Goal: Information Seeking & Learning: Learn about a topic

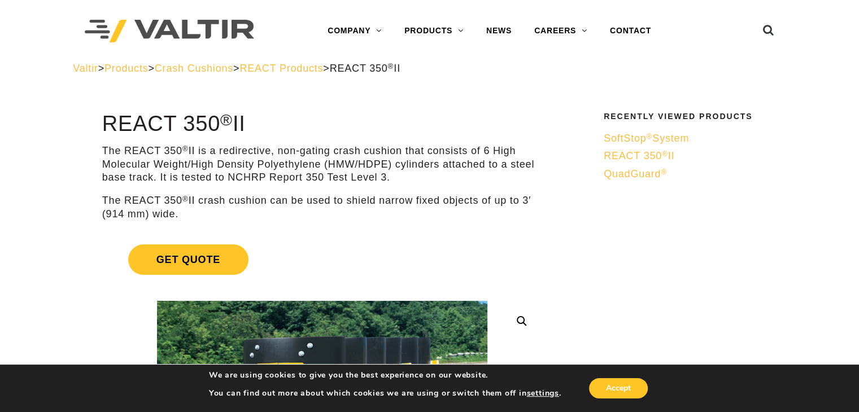
click at [227, 67] on span "Crash Cushions" at bounding box center [194, 68] width 78 height 11
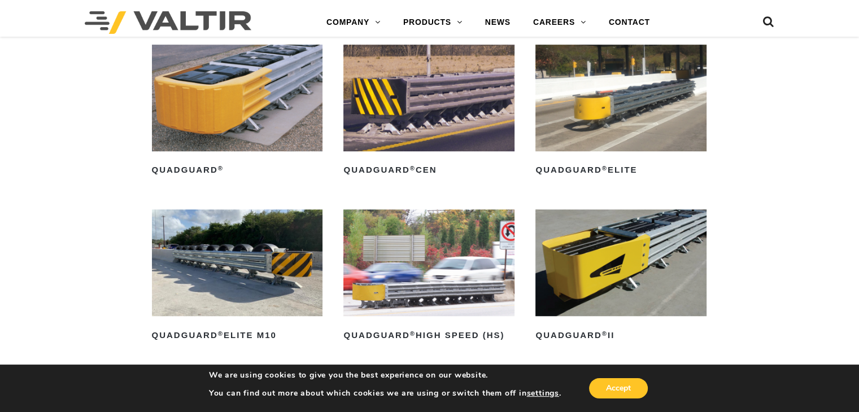
scroll to position [790, 0]
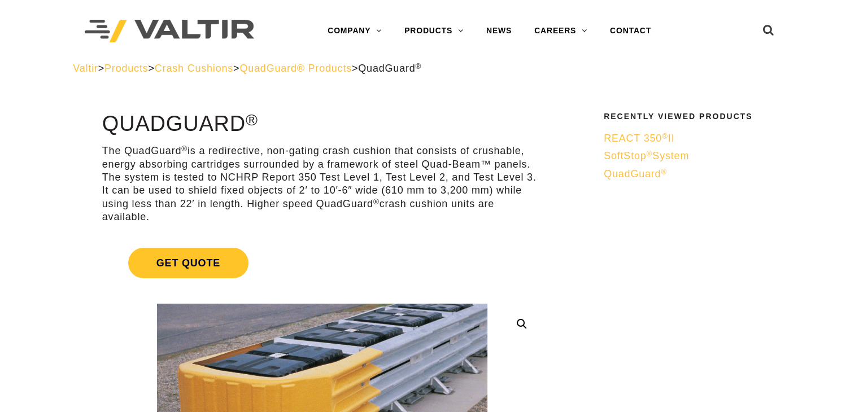
click at [233, 69] on span "Crash Cushions" at bounding box center [194, 68] width 78 height 11
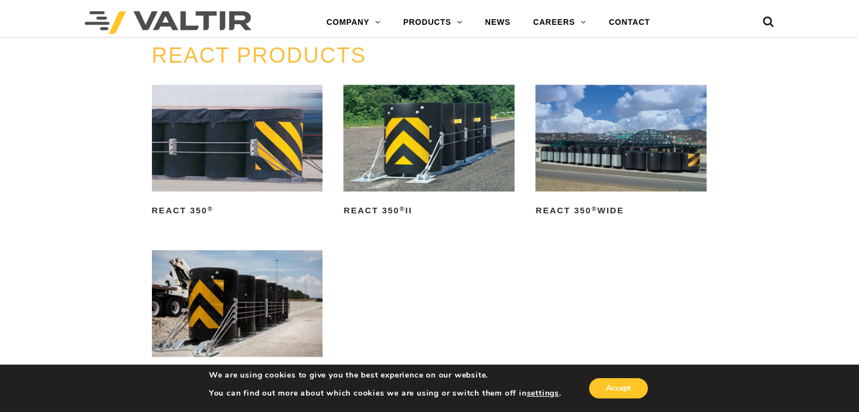
scroll to position [1298, 0]
